Goal: Task Accomplishment & Management: Manage account settings

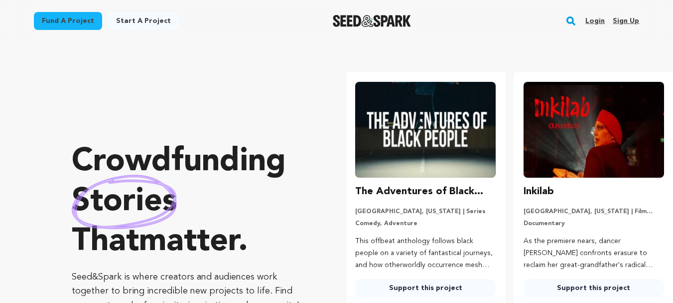
scroll to position [0, 176]
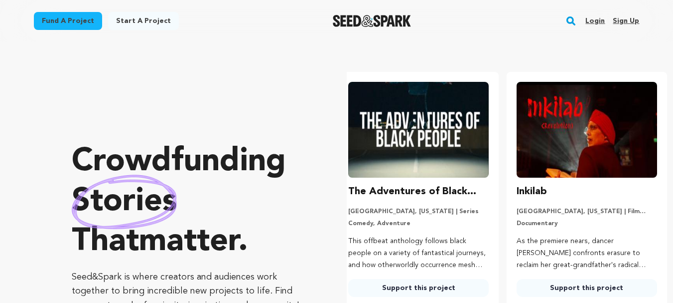
click at [632, 20] on link "Sign up" at bounding box center [626, 21] width 26 height 16
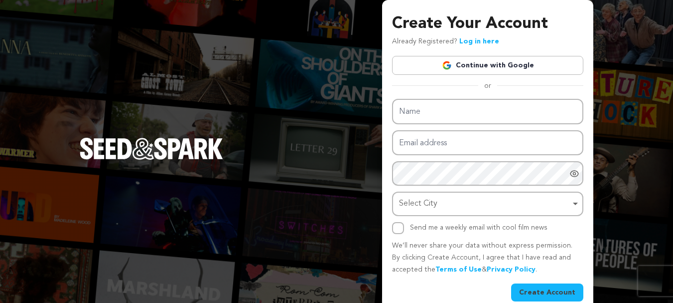
click at [488, 67] on link "Continue with Google" at bounding box center [487, 65] width 191 height 19
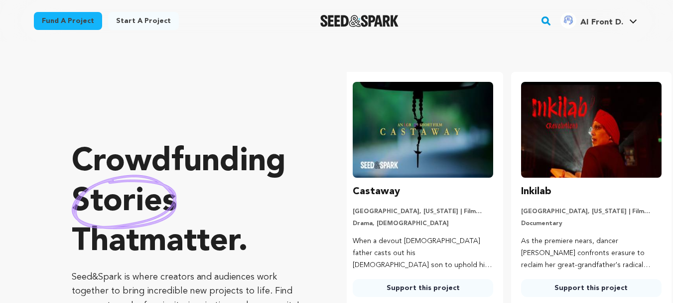
scroll to position [0, 176]
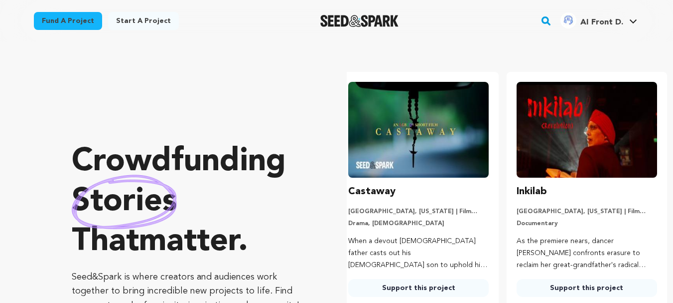
click at [583, 25] on span "AI Front D." at bounding box center [602, 22] width 43 height 8
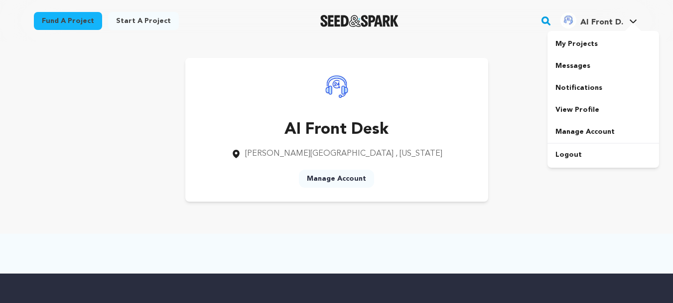
click at [619, 25] on span "AI Front D." at bounding box center [602, 22] width 43 height 8
click at [577, 106] on link "View Profile" at bounding box center [604, 110] width 112 height 22
click at [600, 26] on span "AI Front D." at bounding box center [602, 22] width 43 height 8
click at [571, 135] on link "Manage Account" at bounding box center [604, 132] width 112 height 22
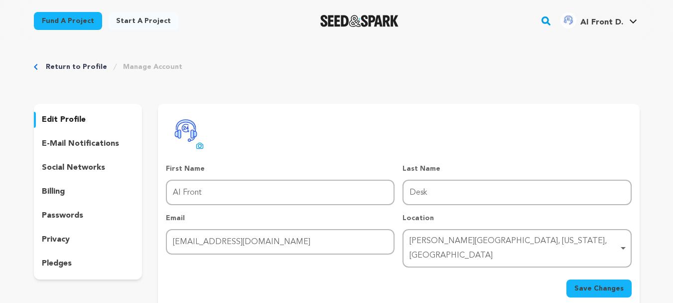
scroll to position [50, 0]
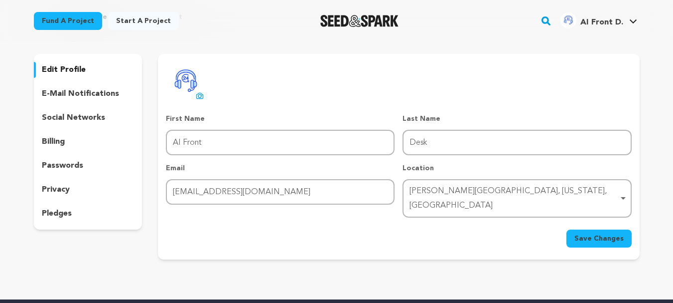
click at [78, 120] on p "social networks" at bounding box center [73, 118] width 63 height 12
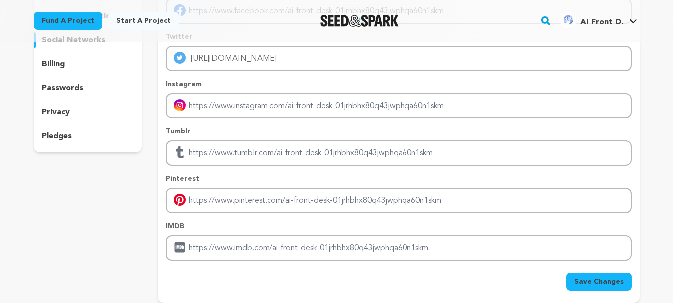
scroll to position [150, 0]
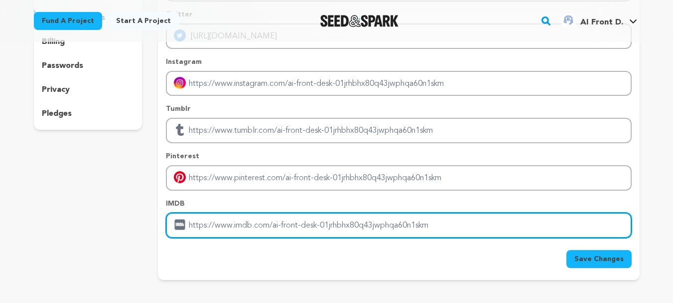
click at [232, 231] on input "Enter IMDB profile link" at bounding box center [399, 224] width 466 height 25
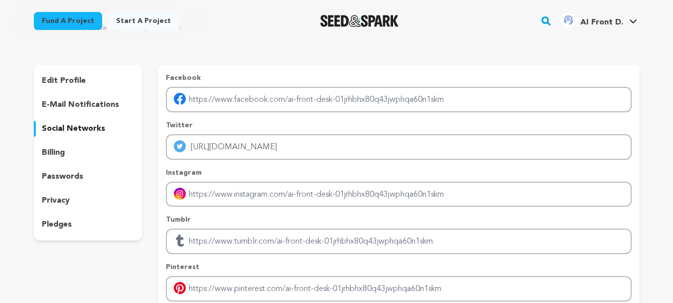
scroll to position [0, 0]
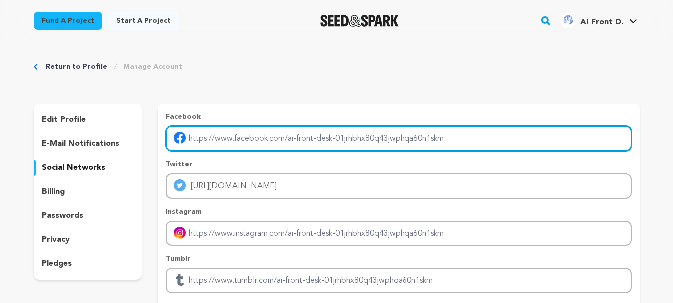
click at [230, 140] on input "Enter facebook profile link" at bounding box center [399, 138] width 466 height 25
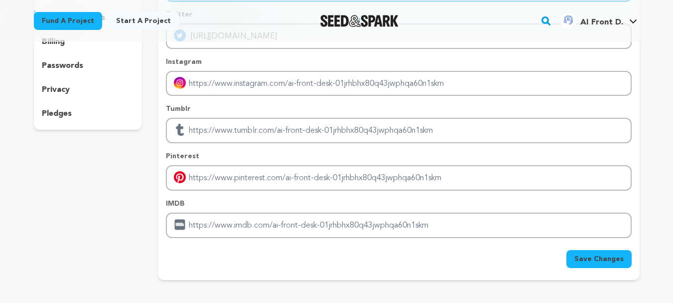
scroll to position [50, 0]
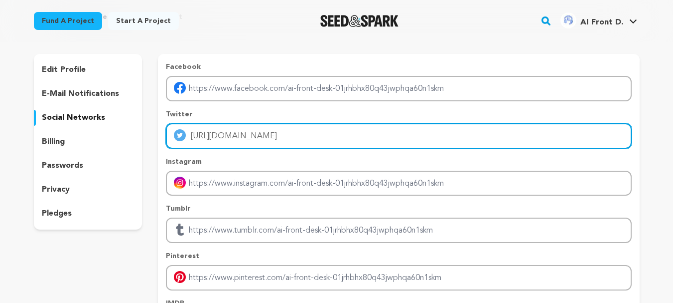
click at [221, 138] on input "[URL][DOMAIN_NAME]" at bounding box center [399, 135] width 466 height 25
drag, startPoint x: 309, startPoint y: 135, endPoint x: 167, endPoint y: 141, distance: 141.7
click at [167, 141] on input "[URL][DOMAIN_NAME]" at bounding box center [399, 135] width 466 height 25
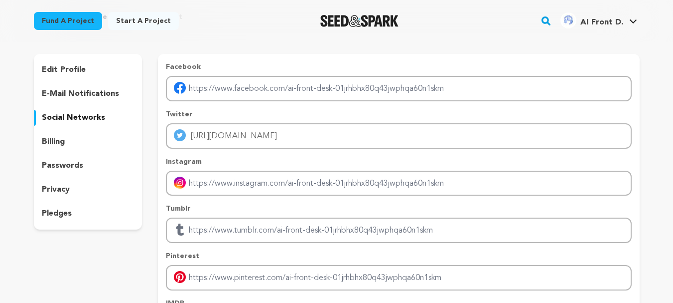
click at [86, 270] on div "edit profile e-mail notifications social networks billing passwords privacy ple…" at bounding box center [88, 216] width 109 height 325
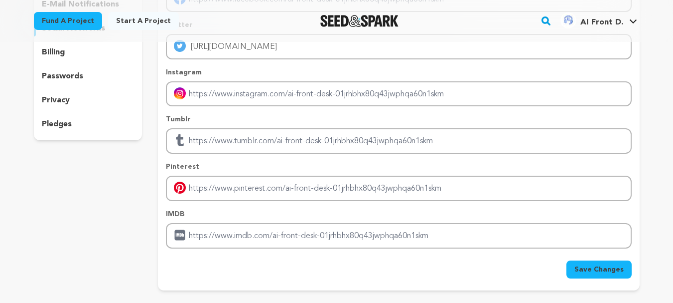
scroll to position [150, 0]
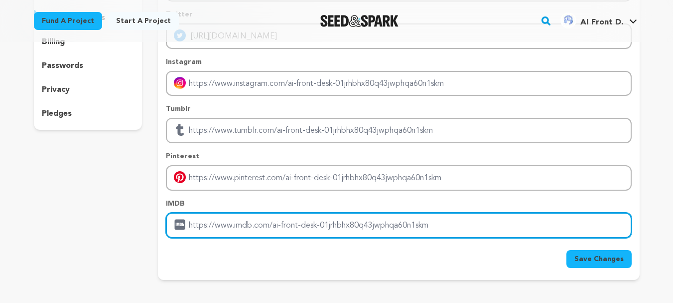
click at [257, 224] on input "Enter IMDB profile link" at bounding box center [399, 224] width 466 height 25
click at [406, 215] on input "Enter IMDB profile link" at bounding box center [399, 224] width 466 height 25
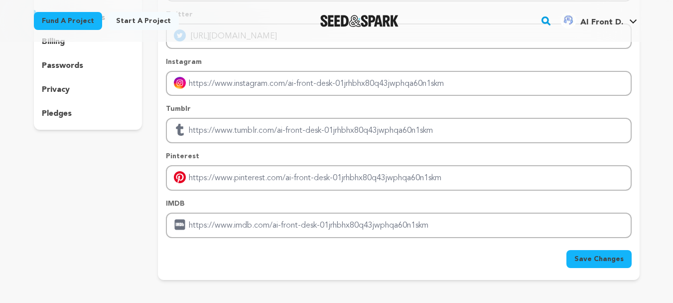
click at [600, 256] on span "Save Changes" at bounding box center [599, 259] width 49 height 10
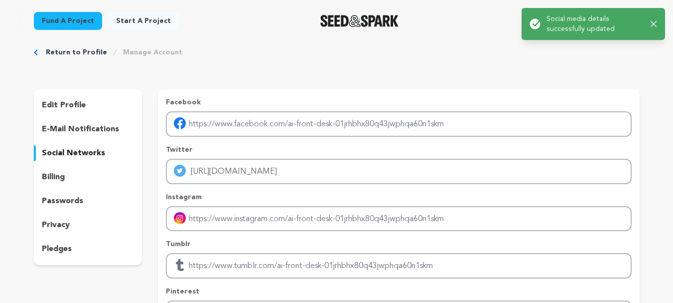
scroll to position [0, 0]
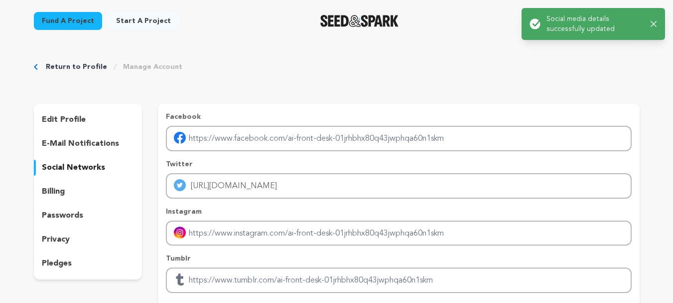
click at [656, 27] on icon "button" at bounding box center [654, 24] width 6 height 6
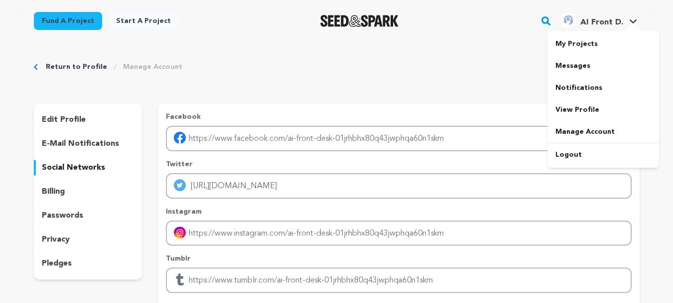
click at [592, 22] on span "AI Front D." at bounding box center [602, 22] width 43 height 8
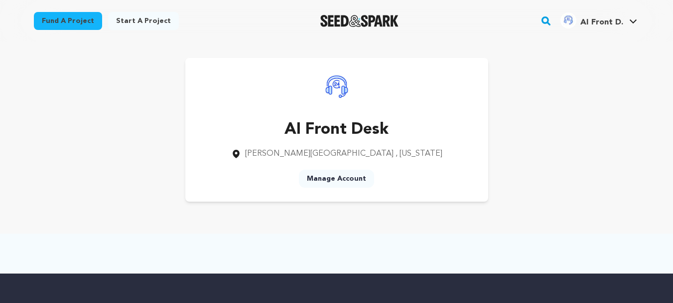
click at [334, 180] on link "Manage Account" at bounding box center [336, 178] width 75 height 18
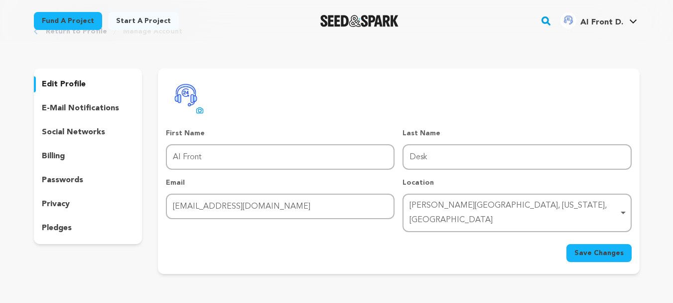
scroll to position [50, 0]
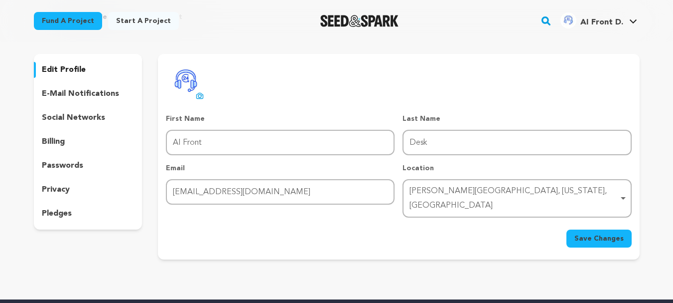
click at [82, 121] on p "social networks" at bounding box center [73, 118] width 63 height 12
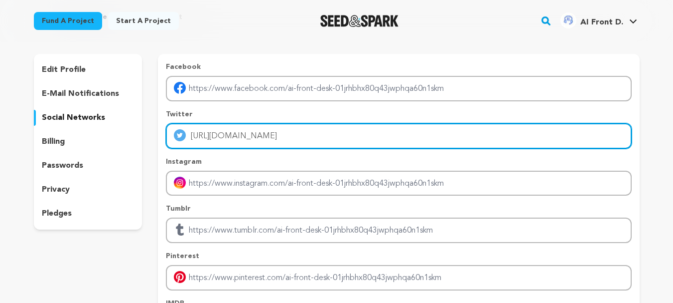
drag, startPoint x: 277, startPoint y: 138, endPoint x: 288, endPoint y: 132, distance: 11.8
click at [278, 138] on input "[URL][DOMAIN_NAME]" at bounding box center [399, 135] width 466 height 25
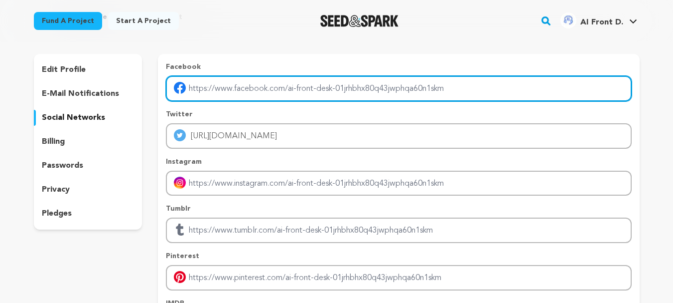
click at [339, 89] on input "Enter facebook profile link" at bounding box center [399, 88] width 466 height 25
click at [240, 86] on input "Enter facebook profile link" at bounding box center [399, 88] width 466 height 25
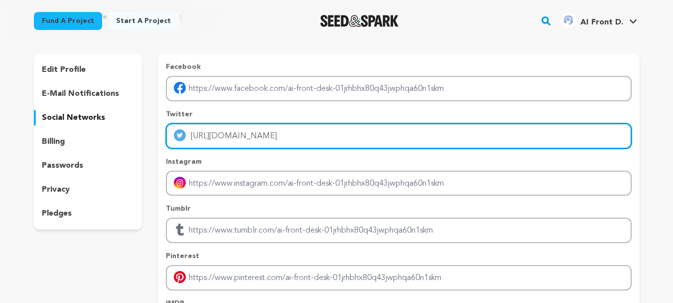
drag, startPoint x: 312, startPoint y: 137, endPoint x: 181, endPoint y: 141, distance: 131.1
click at [181, 141] on div "[URL][DOMAIN_NAME]" at bounding box center [399, 135] width 466 height 25
paste input "[DOMAIN_NAME][URL]"
type input "[URL][DOMAIN_NAME]"
drag, startPoint x: 319, startPoint y: 132, endPoint x: 142, endPoint y: 140, distance: 177.1
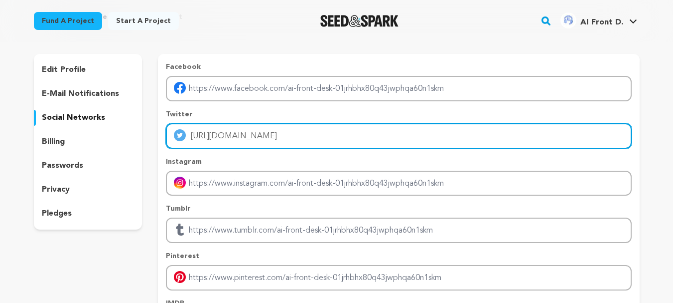
click at [142, 140] on div "edit profile e-mail notifications social networks billing passwords privacy ple…" at bounding box center [337, 216] width 606 height 325
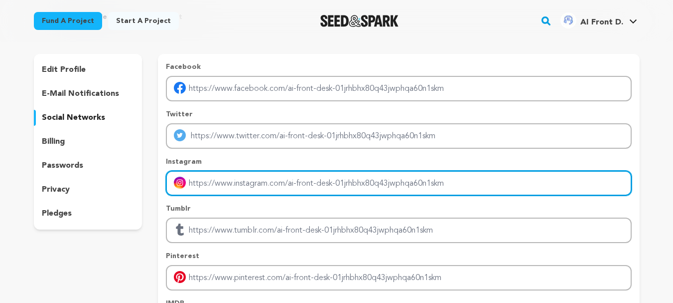
click at [357, 184] on input "Enter instagram handle link" at bounding box center [399, 182] width 466 height 25
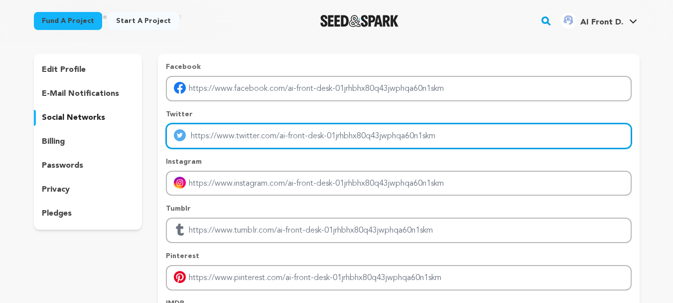
click at [228, 142] on input "Enter twitter profile link" at bounding box center [399, 135] width 466 height 25
paste input "[URL][DOMAIN_NAME]"
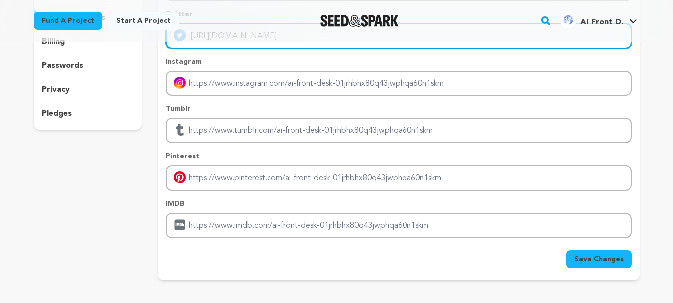
type input "[URL][DOMAIN_NAME]"
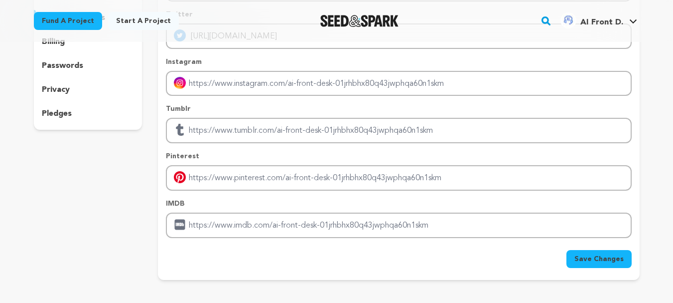
click at [126, 236] on div "edit profile e-mail notifications social networks billing passwords privacy ple…" at bounding box center [88, 116] width 109 height 325
click at [598, 265] on button "Save Changes" at bounding box center [599, 259] width 65 height 18
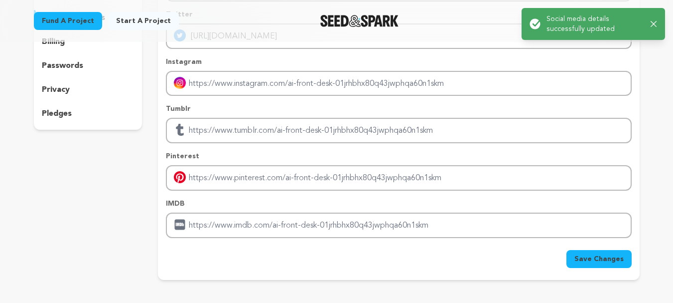
click at [652, 25] on icon "button" at bounding box center [654, 24] width 6 height 6
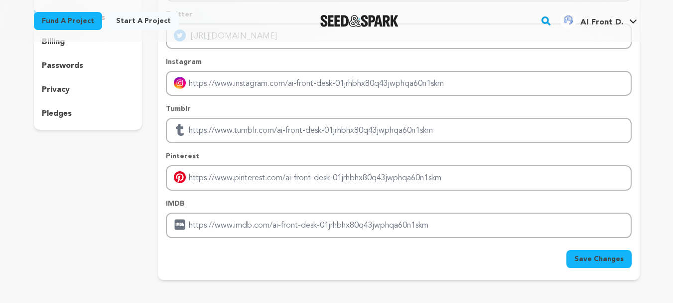
scroll to position [100, 0]
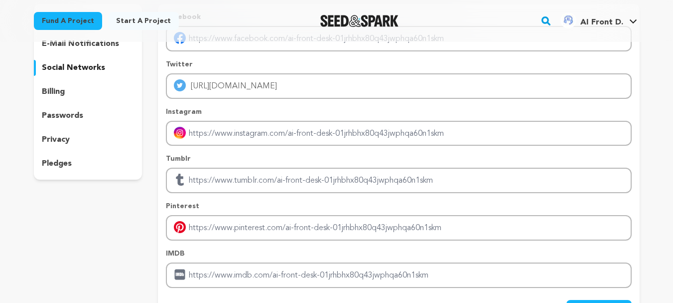
click at [608, 20] on span "AI Front D." at bounding box center [602, 22] width 43 height 8
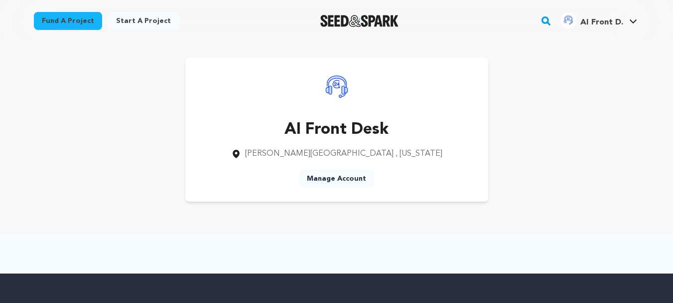
click at [320, 179] on link "Manage Account" at bounding box center [336, 178] width 75 height 18
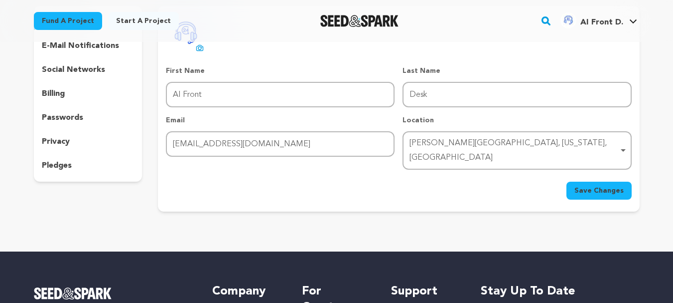
scroll to position [150, 0]
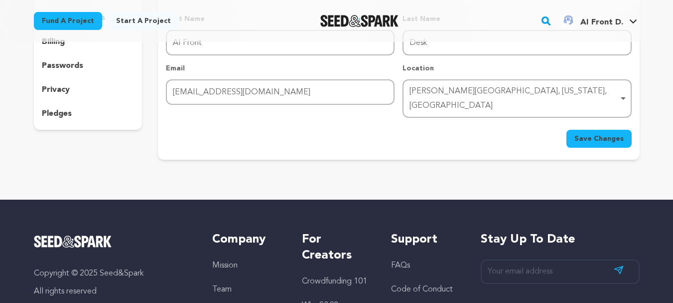
click at [601, 134] on span "Save Changes" at bounding box center [599, 139] width 49 height 10
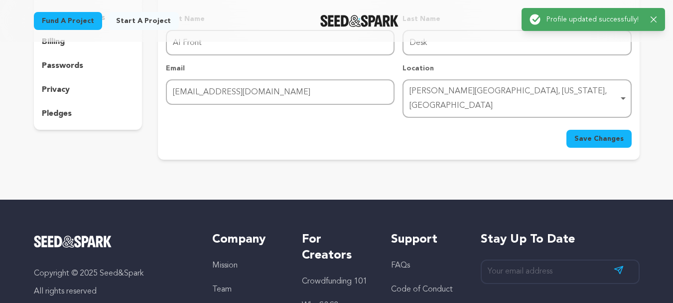
click at [650, 20] on div "Success: Info: Warning: Error: Profile updated successfully! Close notification" at bounding box center [594, 19] width 128 height 11
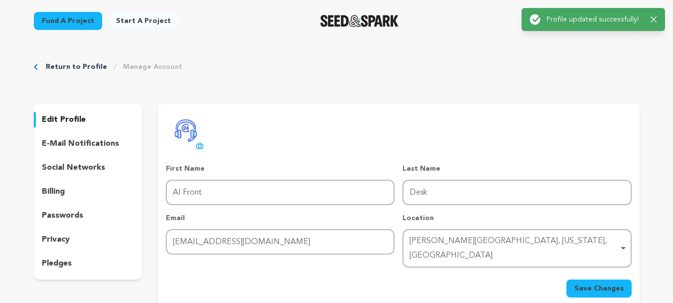
click at [652, 17] on icon "button" at bounding box center [654, 19] width 6 height 6
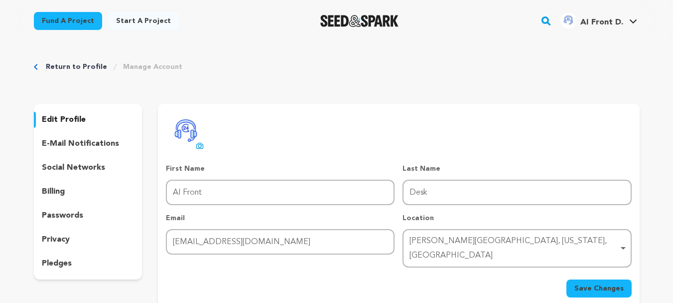
click at [601, 21] on span "AI Front D." at bounding box center [602, 22] width 43 height 8
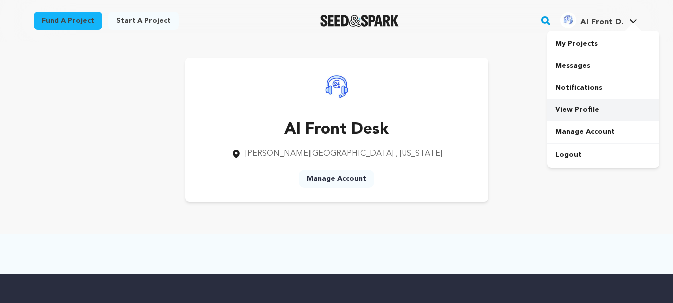
click at [570, 110] on link "View Profile" at bounding box center [604, 110] width 112 height 22
click at [328, 180] on link "Manage Account" at bounding box center [336, 178] width 75 height 18
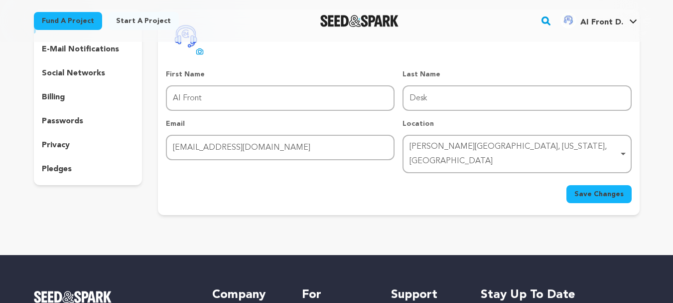
scroll to position [100, 0]
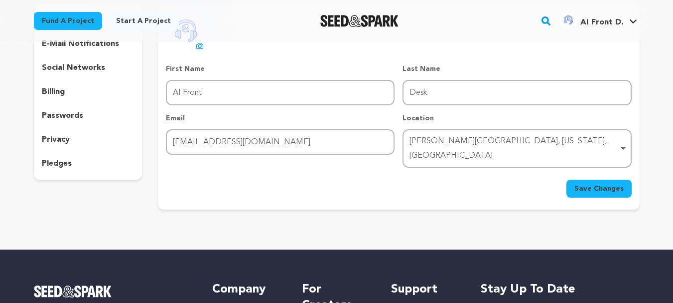
click at [502, 144] on div "[PERSON_NAME][GEOGRAPHIC_DATA], [US_STATE], [GEOGRAPHIC_DATA] Remove item" at bounding box center [514, 148] width 209 height 29
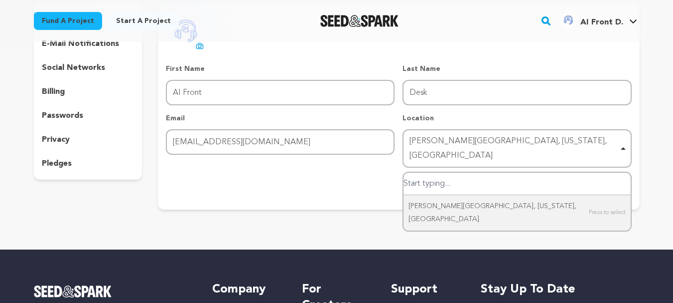
click at [502, 144] on div "[PERSON_NAME][GEOGRAPHIC_DATA], [US_STATE], [GEOGRAPHIC_DATA] Remove item" at bounding box center [514, 148] width 209 height 29
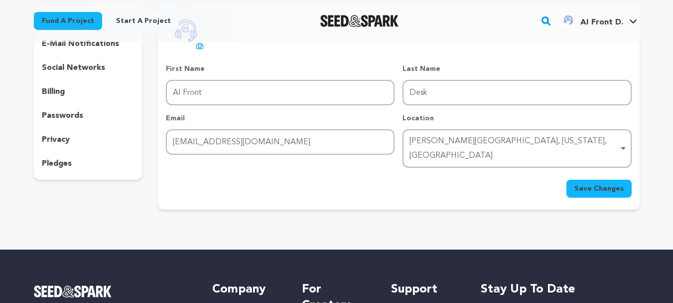
click at [502, 144] on div "[PERSON_NAME][GEOGRAPHIC_DATA], [US_STATE], [GEOGRAPHIC_DATA] Remove item" at bounding box center [514, 148] width 209 height 29
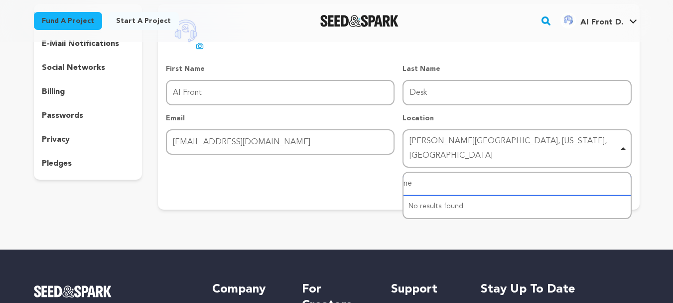
type input "new"
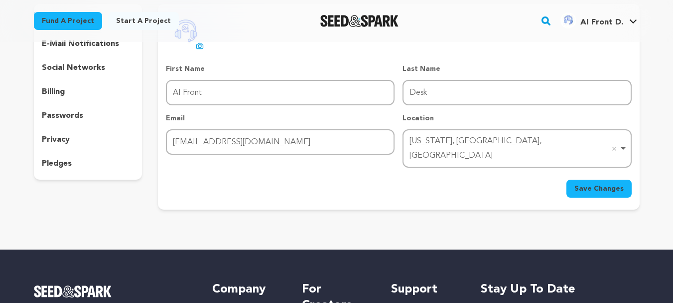
click at [594, 183] on span "Save Changes" at bounding box center [599, 188] width 49 height 10
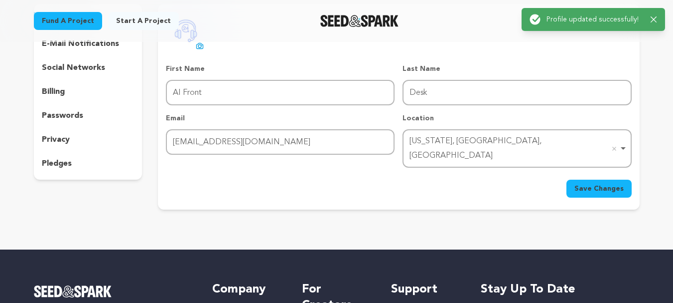
click at [81, 70] on p "social networks" at bounding box center [73, 68] width 63 height 12
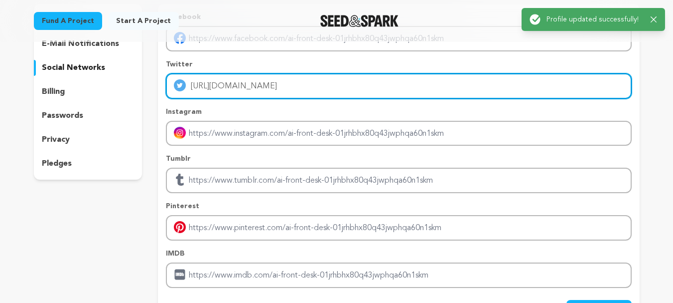
click at [261, 88] on input "[URL][DOMAIN_NAME]" at bounding box center [399, 85] width 466 height 25
drag, startPoint x: 314, startPoint y: 88, endPoint x: 190, endPoint y: 91, distance: 123.2
click at [190, 91] on input "[URL][DOMAIN_NAME]" at bounding box center [399, 85] width 466 height 25
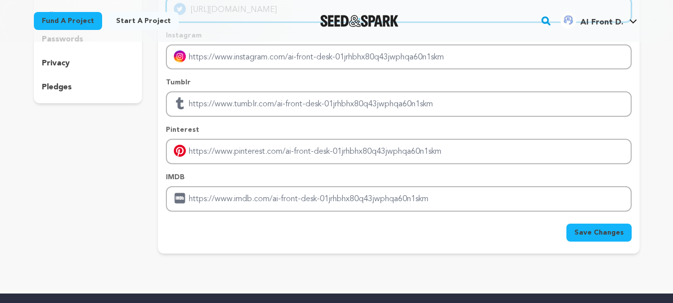
scroll to position [249, 0]
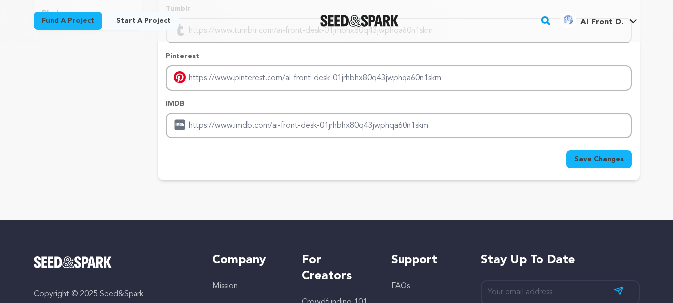
click at [602, 161] on span "Save Changes" at bounding box center [599, 159] width 49 height 10
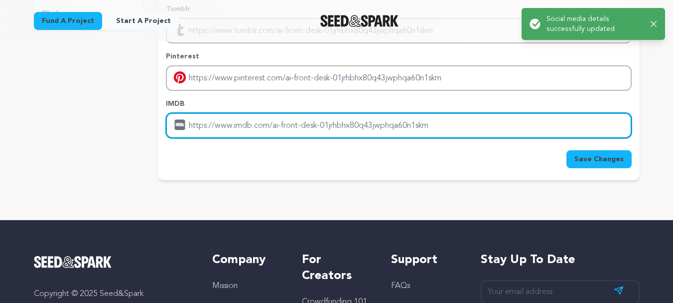
drag, startPoint x: 443, startPoint y: 130, endPoint x: 200, endPoint y: 121, distance: 243.4
click at [200, 121] on input "Enter IMDB profile link" at bounding box center [399, 125] width 466 height 25
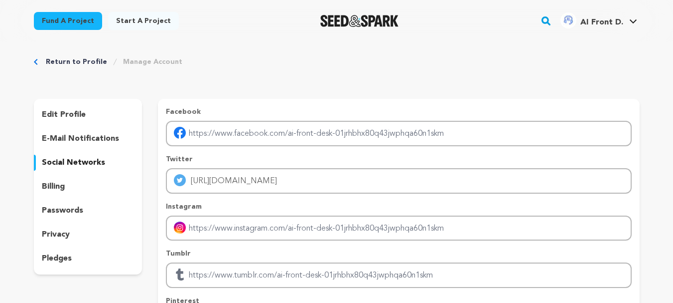
scroll to position [0, 0]
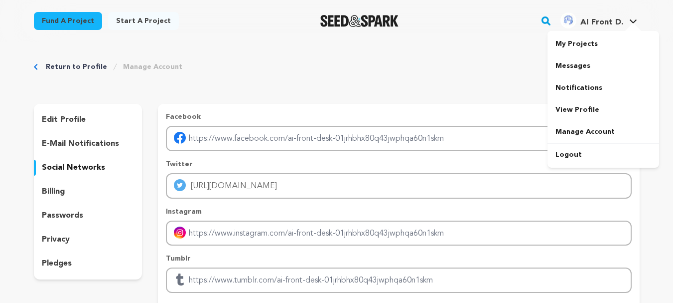
click at [606, 17] on h4 "AI Front D." at bounding box center [602, 22] width 43 height 12
